Goal: Information Seeking & Learning: Understand process/instructions

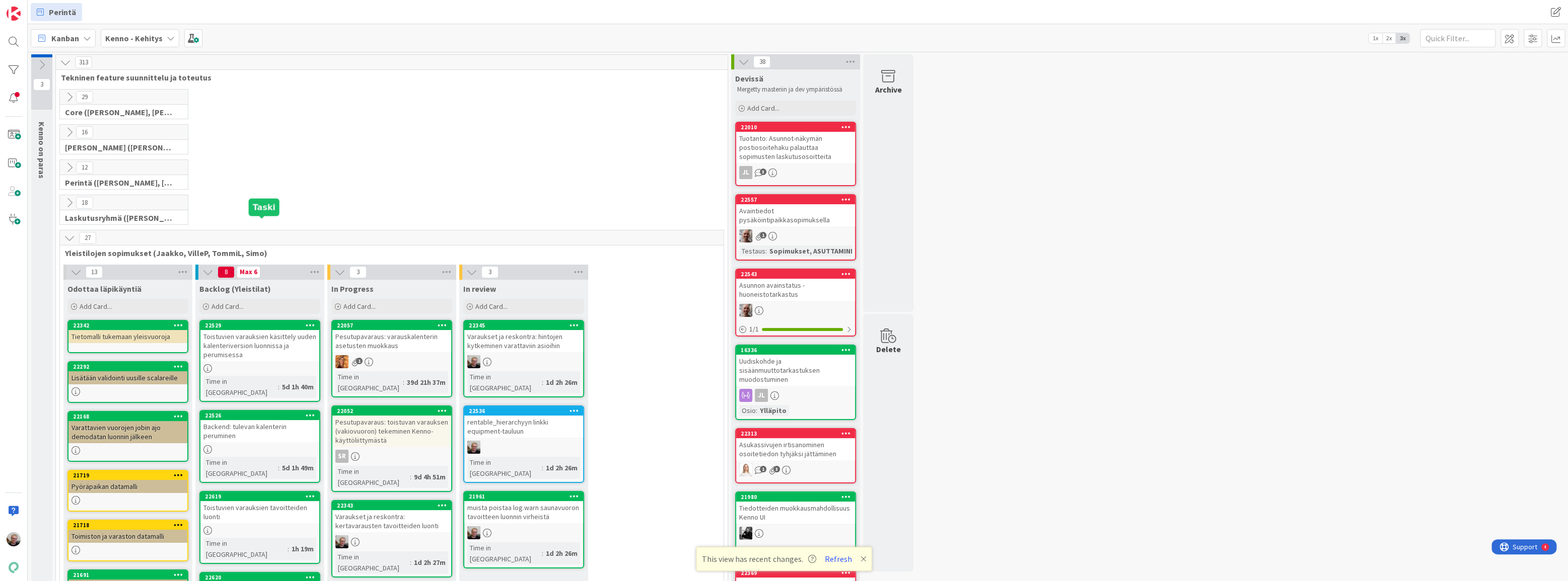
scroll to position [181, 0]
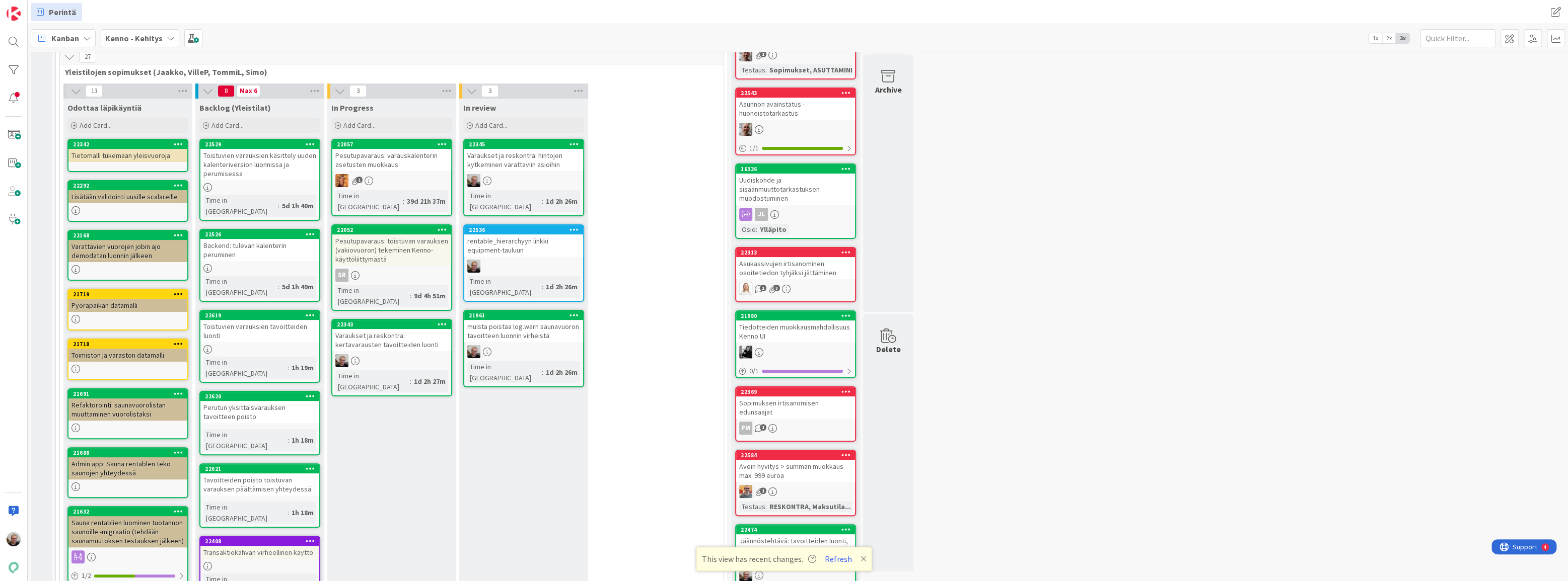
click at [274, 320] on div "Toistuvien varauksien tavoitteiden luonti" at bounding box center [260, 331] width 119 height 22
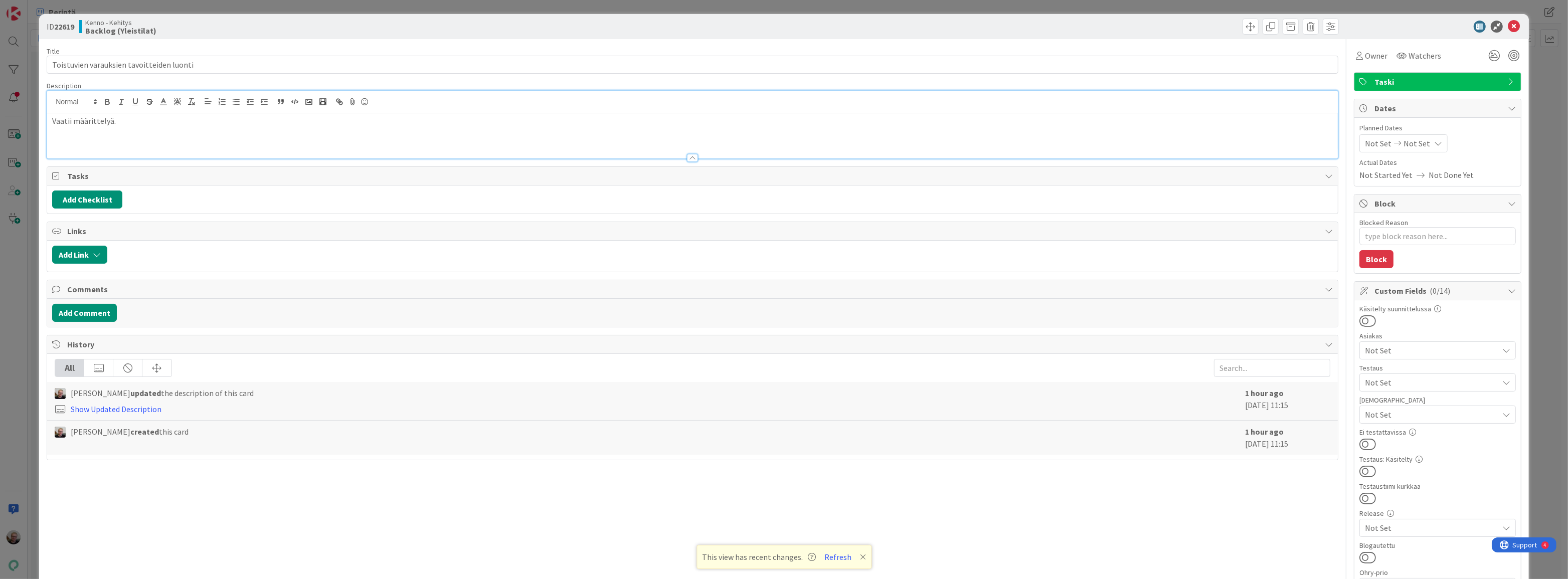
click at [158, 110] on div "Vaatii määrittelyä." at bounding box center [692, 124] width 1290 height 68
type textarea "x"
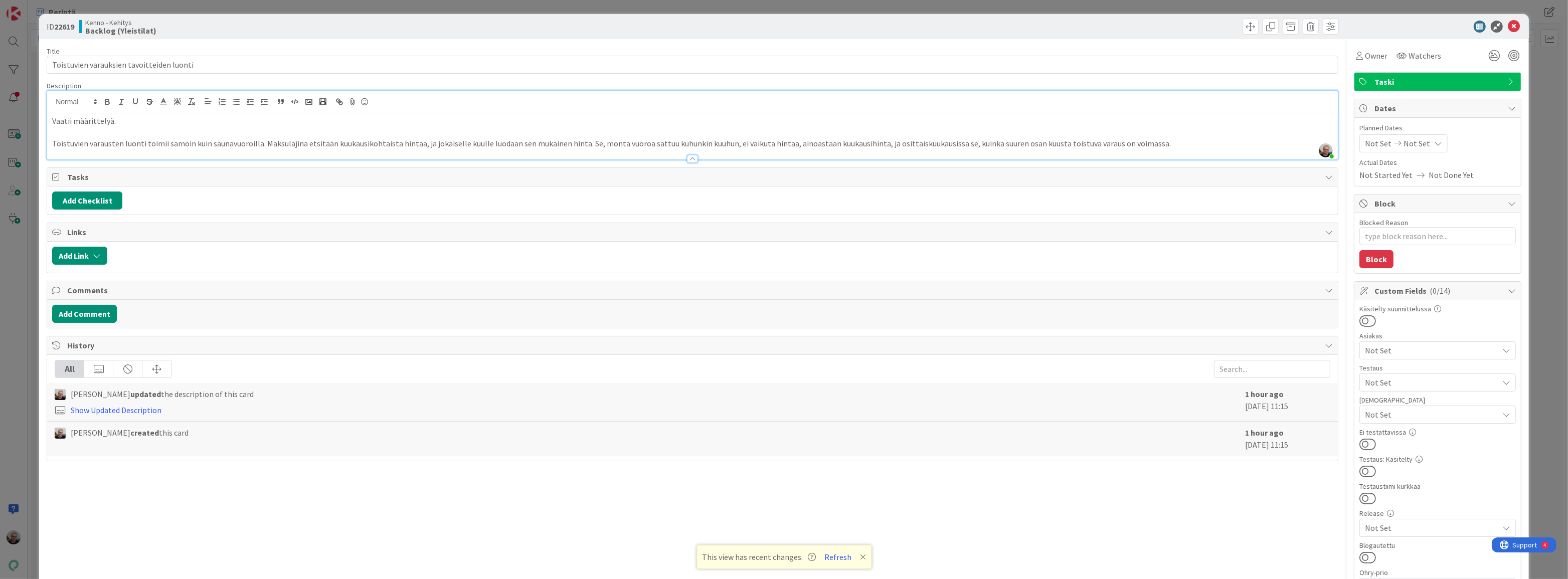
click at [334, 146] on p "Toistuvien varausten luonti toimii samoin kuin saunavuoroilla. Maksulajina etsi…" at bounding box center [693, 144] width 1281 height 12
click at [782, 142] on p "Toistuvien varausten luonti toimii samoin kuin saunavuoroilla. Maksulajina etsi…" at bounding box center [693, 144] width 1281 height 12
type textarea "x"
click at [1510, 27] on icon at bounding box center [1514, 27] width 12 height 12
